Goal: Navigation & Orientation: Find specific page/section

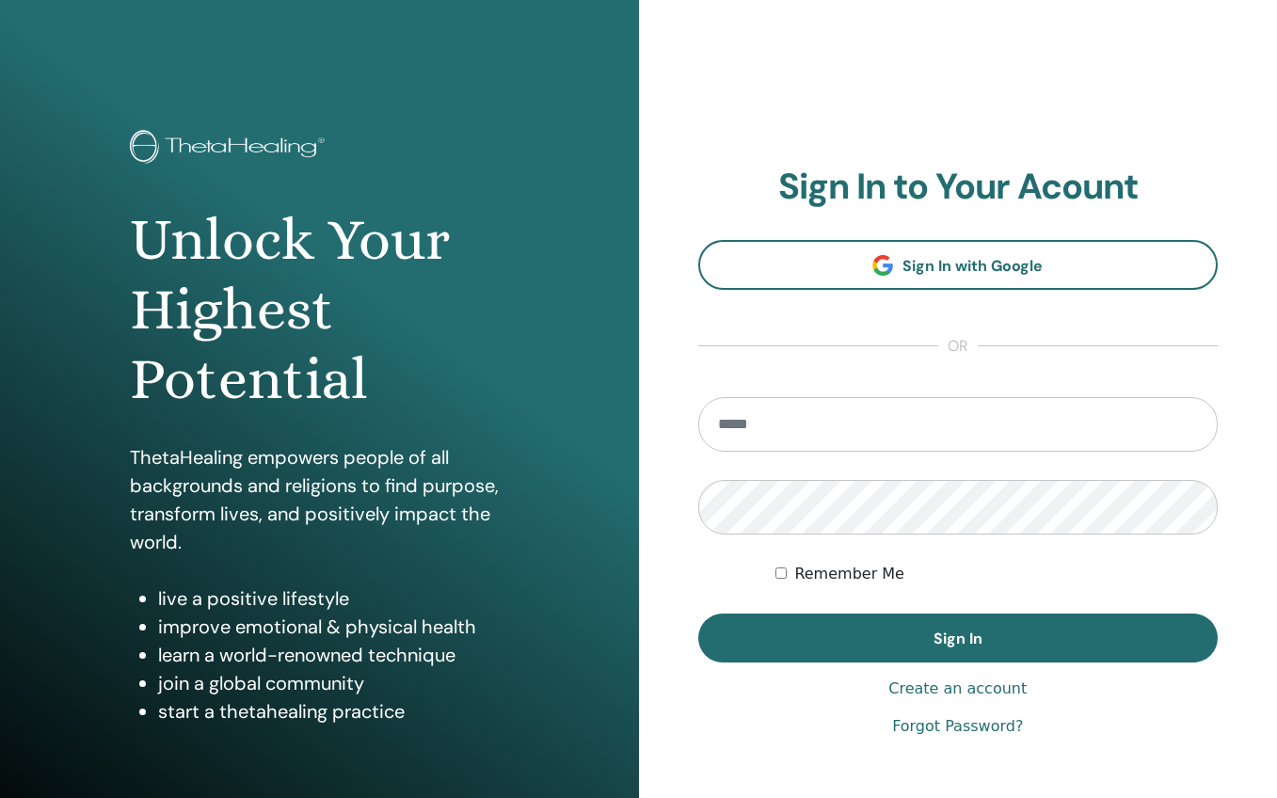
type input "**********"
click at [957, 638] on button "Sign In" at bounding box center [958, 638] width 520 height 49
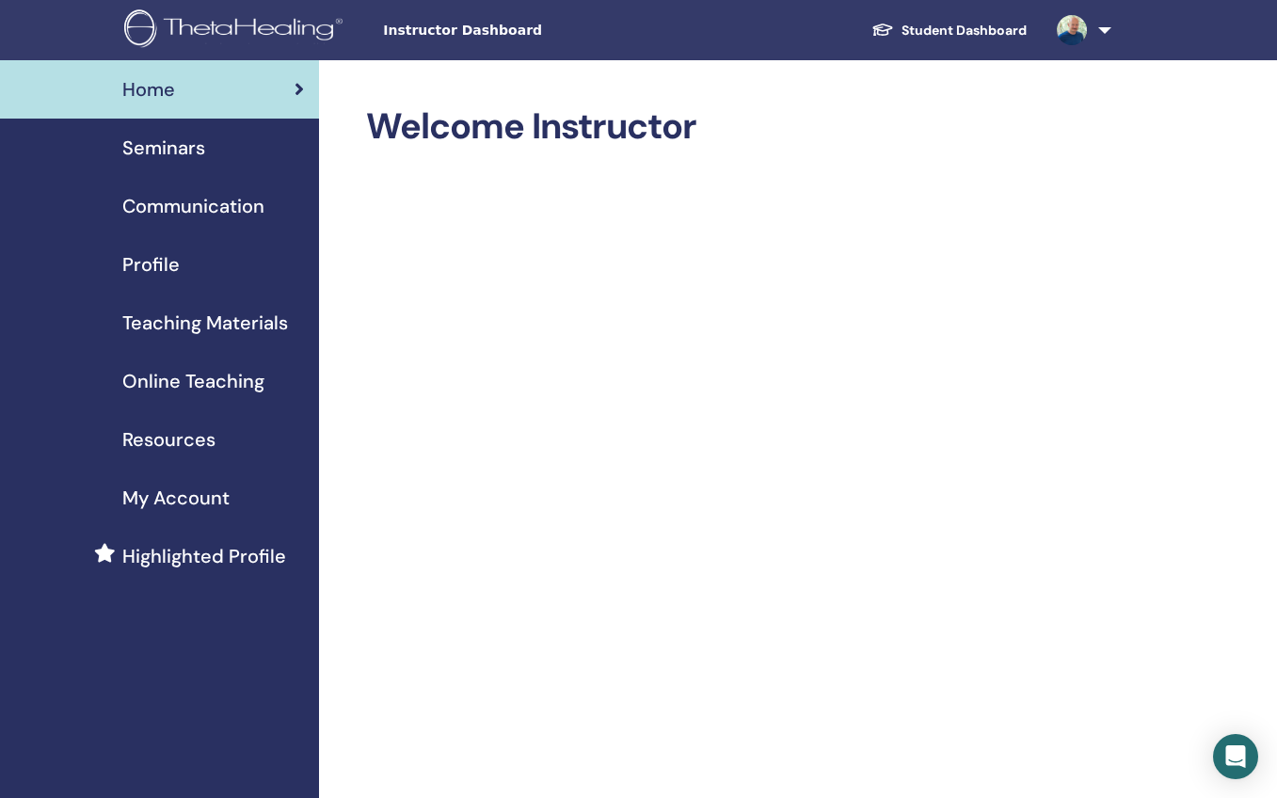
click at [183, 152] on span "Seminars" at bounding box center [163, 148] width 83 height 28
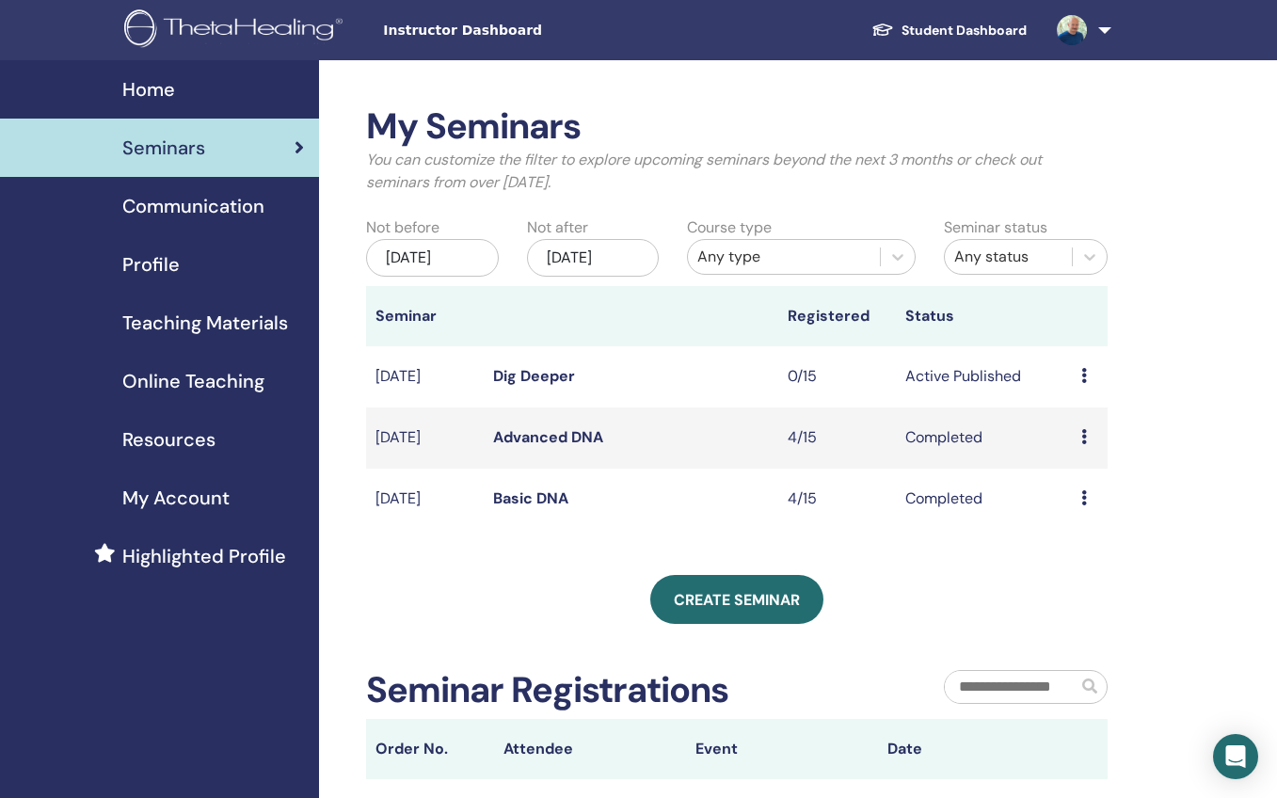
click at [191, 199] on span "Communication" at bounding box center [193, 206] width 142 height 28
